Goal: Information Seeking & Learning: Check status

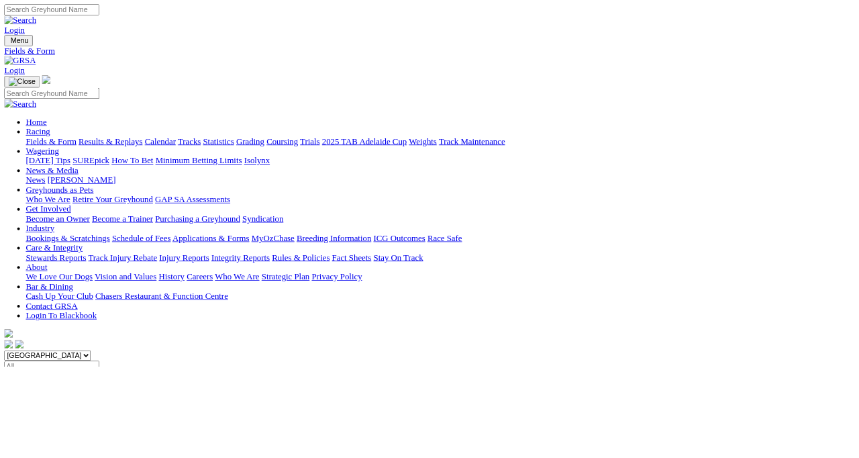
click at [176, 170] on link "Results & Replays" at bounding box center [138, 175] width 80 height 11
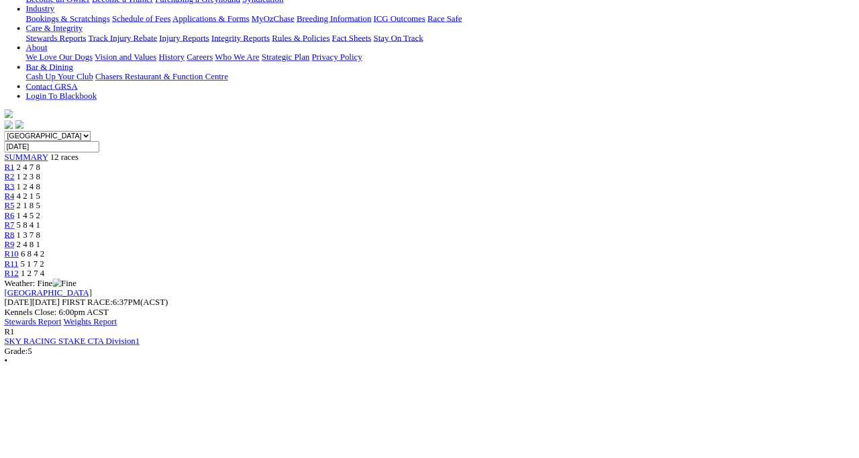
scroll to position [353, 0]
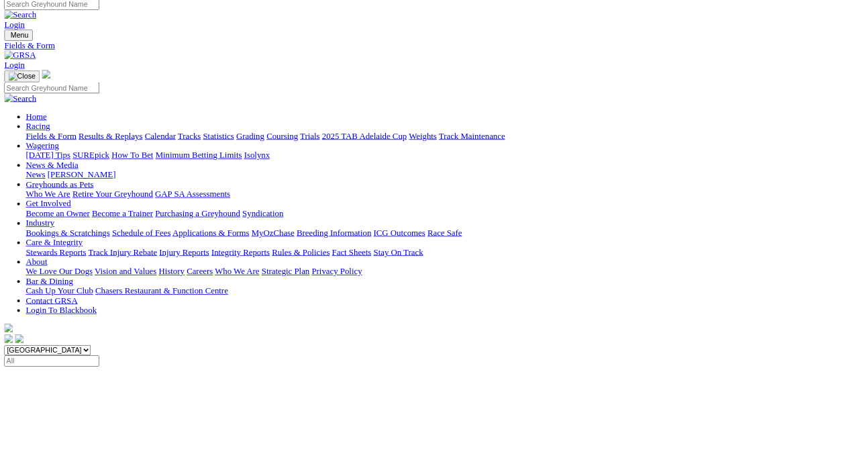
scroll to position [7, 0]
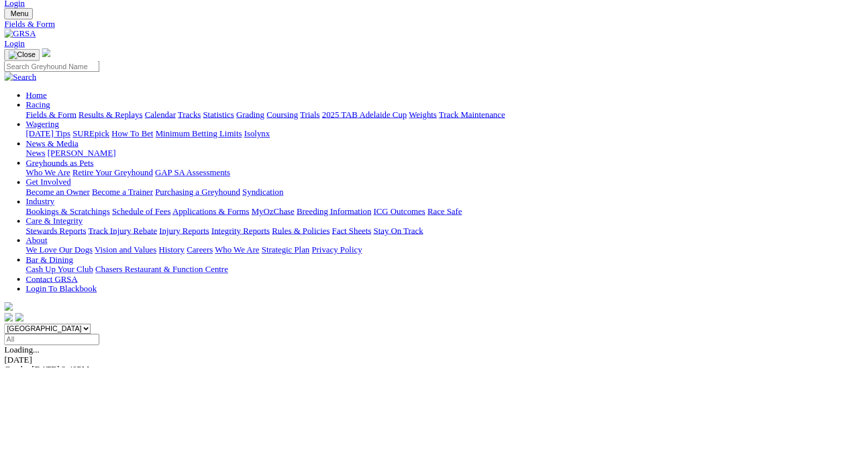
scroll to position [0, 0]
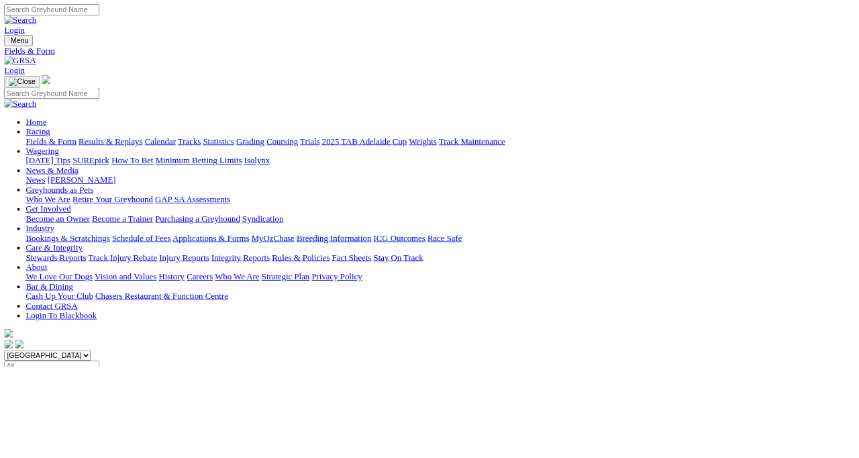
click at [170, 170] on link "Results & Replays" at bounding box center [138, 175] width 80 height 11
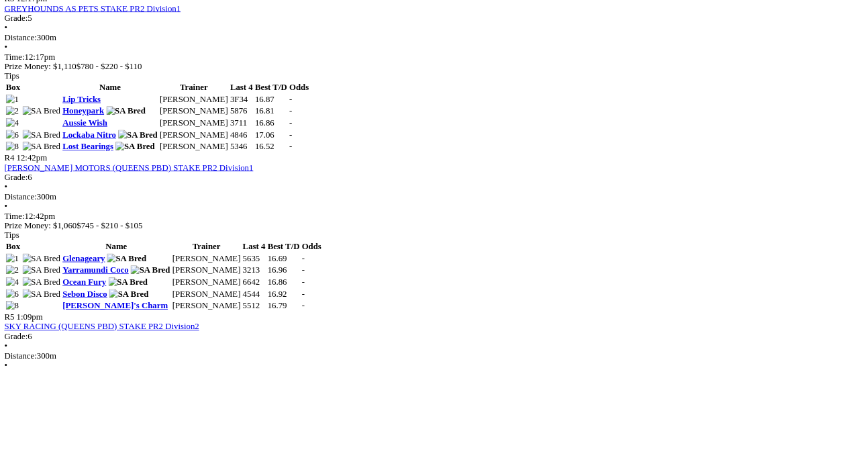
scroll to position [1064, 0]
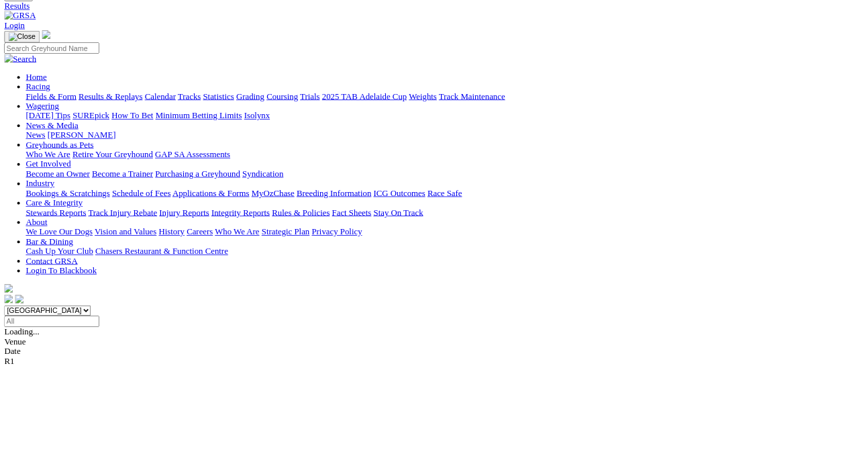
scroll to position [57, 0]
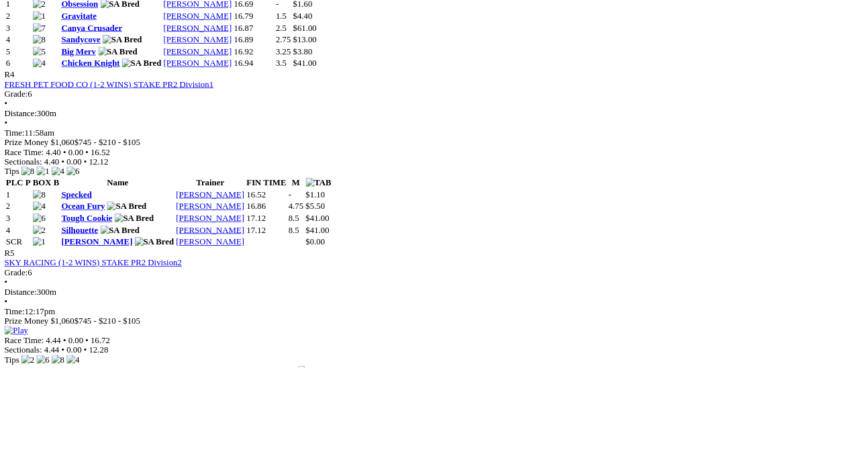
scroll to position [1342, 0]
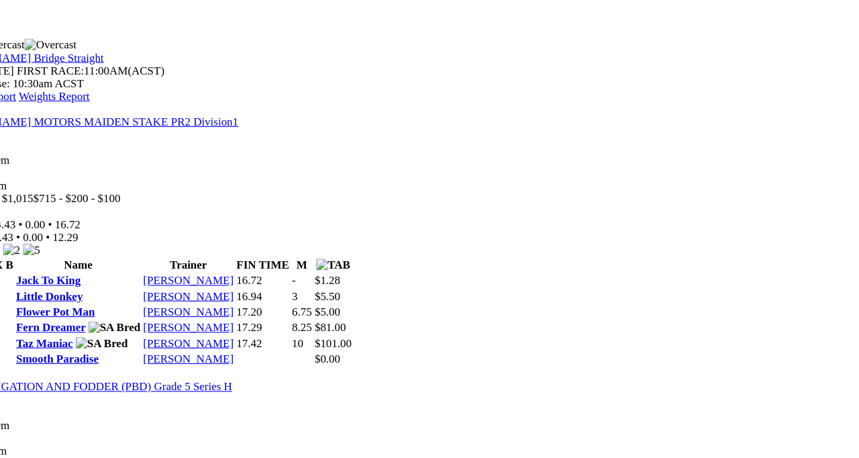
scroll to position [584, 0]
